Goal: Use online tool/utility: Utilize a website feature to perform a specific function

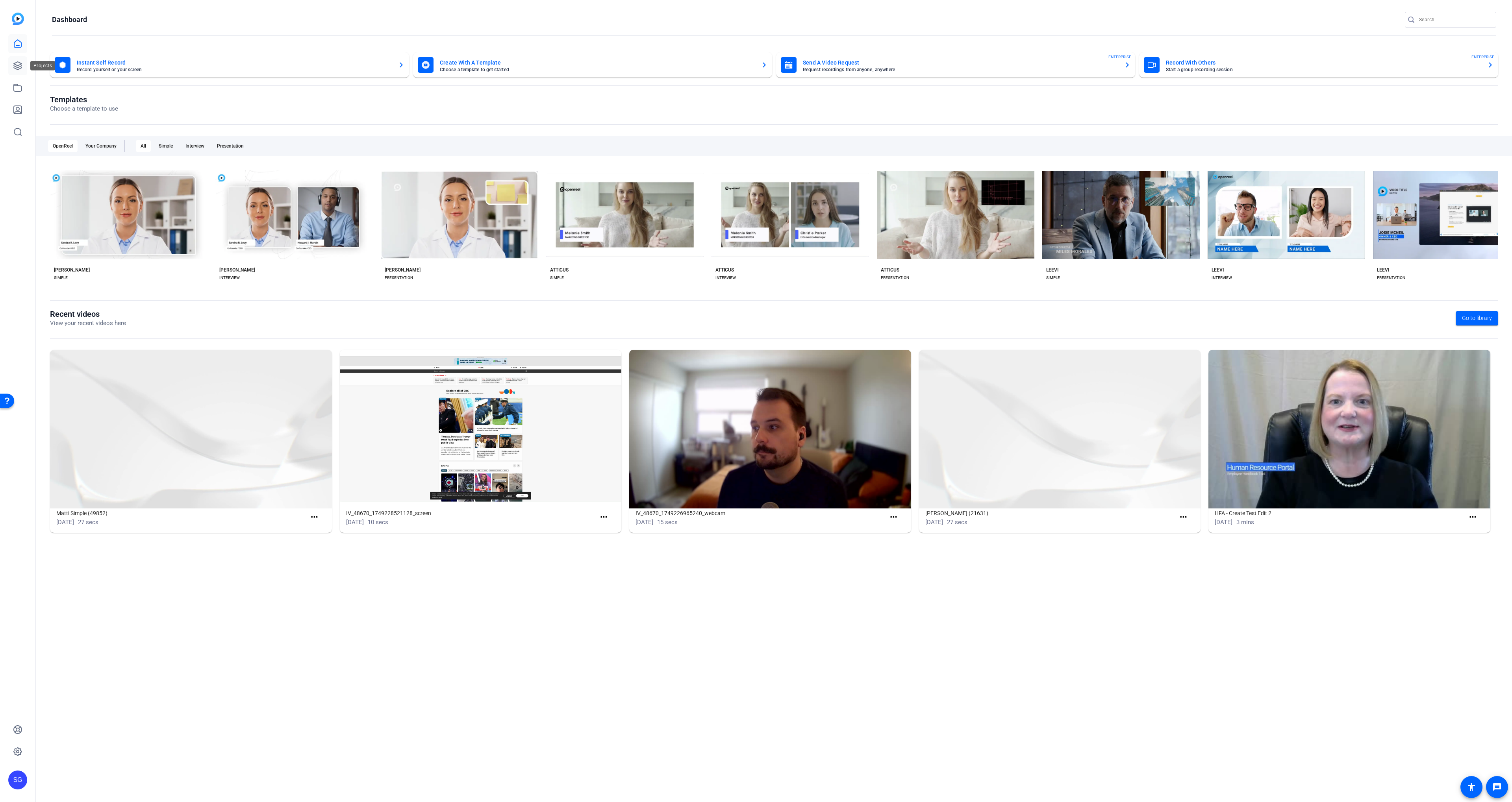
click at [18, 61] on icon at bounding box center [18, 66] width 9 height 9
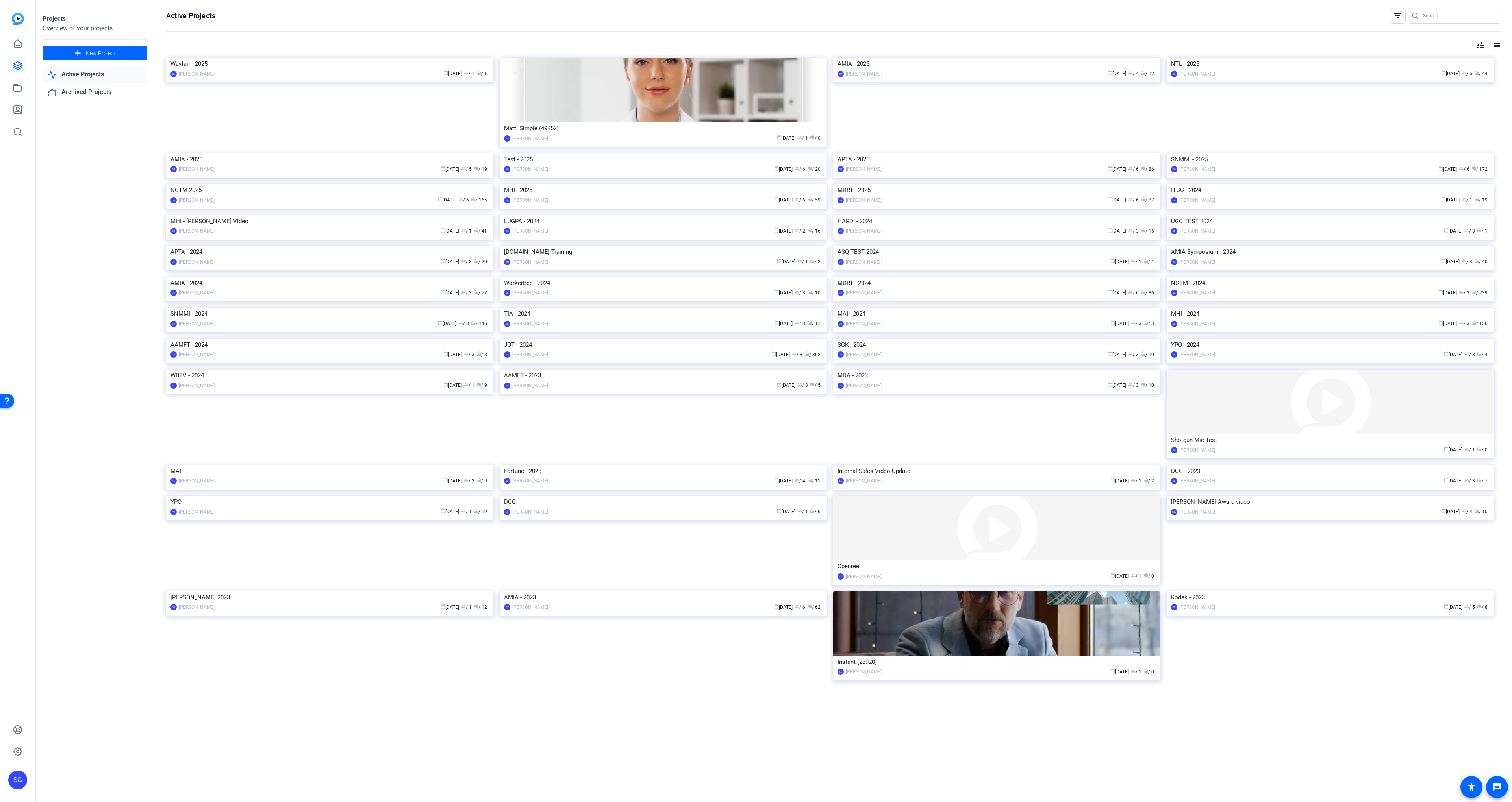
click at [1197, 154] on img at bounding box center [1330, 154] width 327 height 0
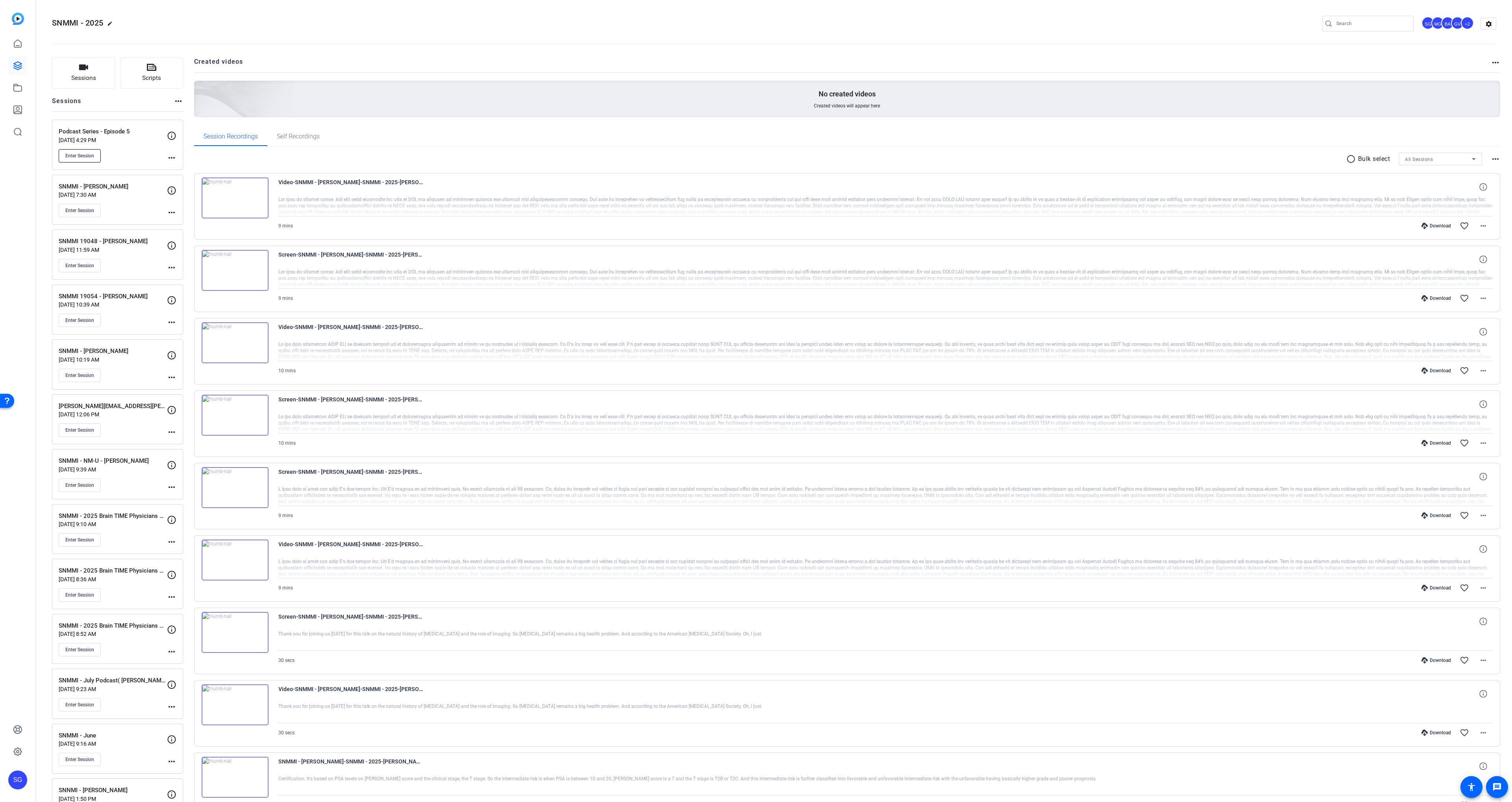
click at [69, 154] on span "Enter Session" at bounding box center [79, 155] width 29 height 6
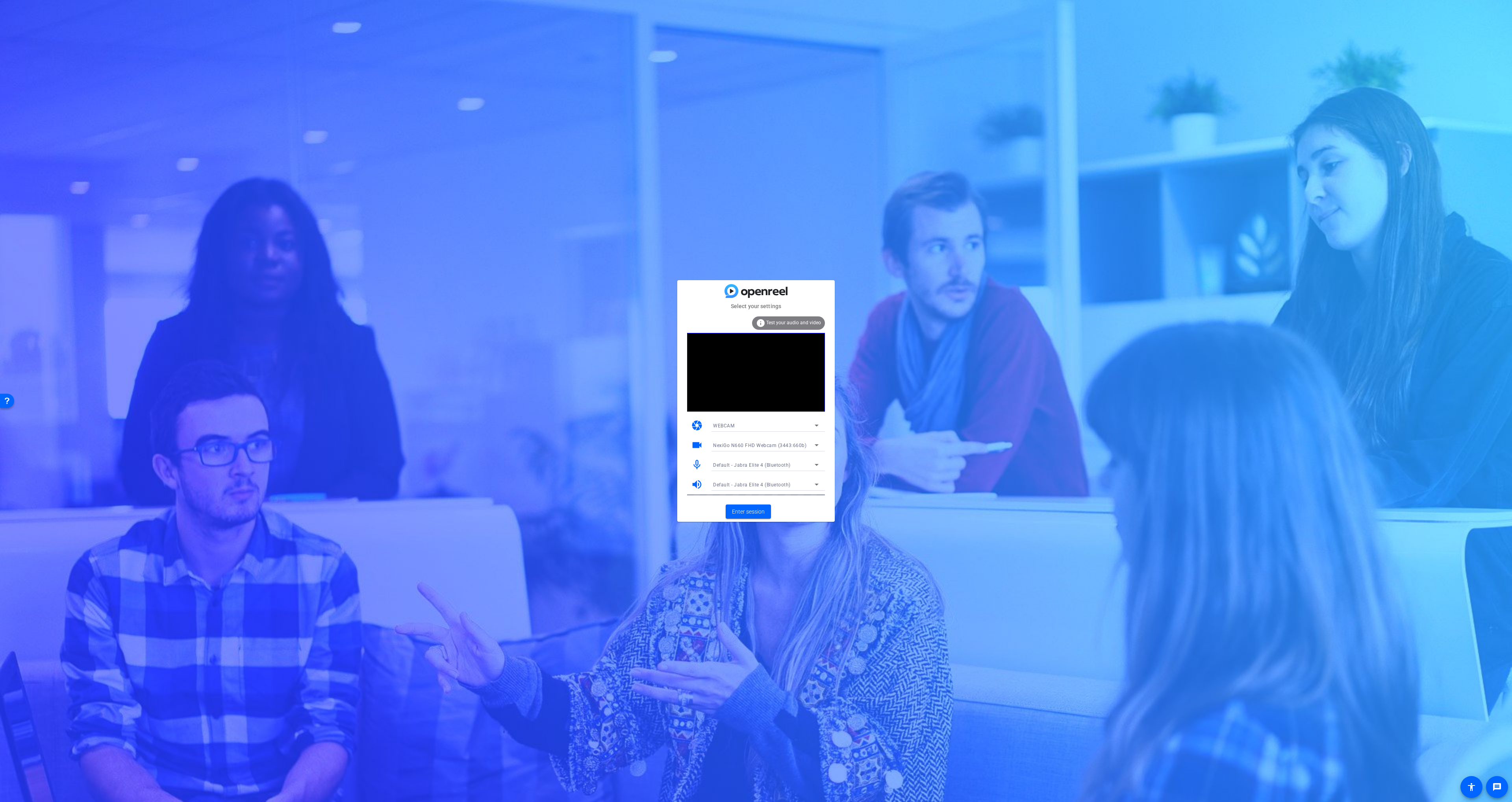
click at [753, 467] on span "Default - Jabra Elite 4 (Bluetooth)" at bounding box center [752, 465] width 77 height 5
click at [757, 508] on span "[PERSON_NAME] UR12 (0499:170a)" at bounding box center [753, 506] width 80 height 9
click at [748, 512] on span "Enter session" at bounding box center [748, 512] width 33 height 8
